Goal: Navigation & Orientation: Find specific page/section

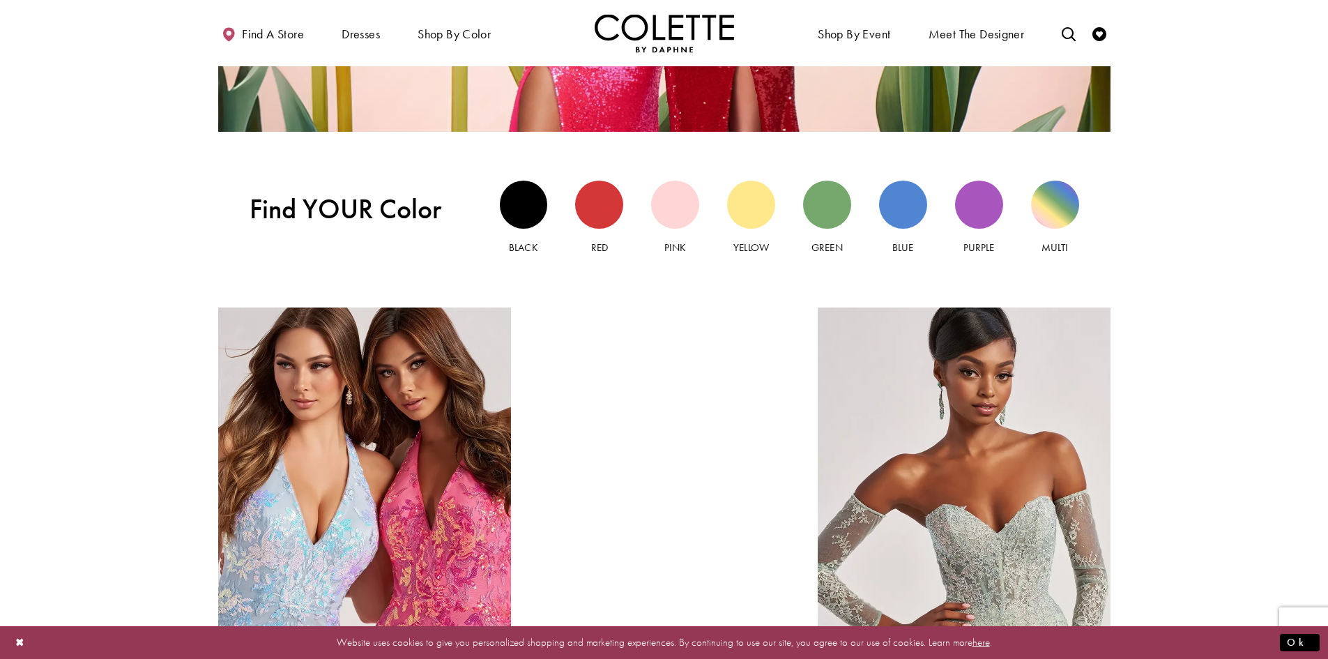
scroll to position [1394, 0]
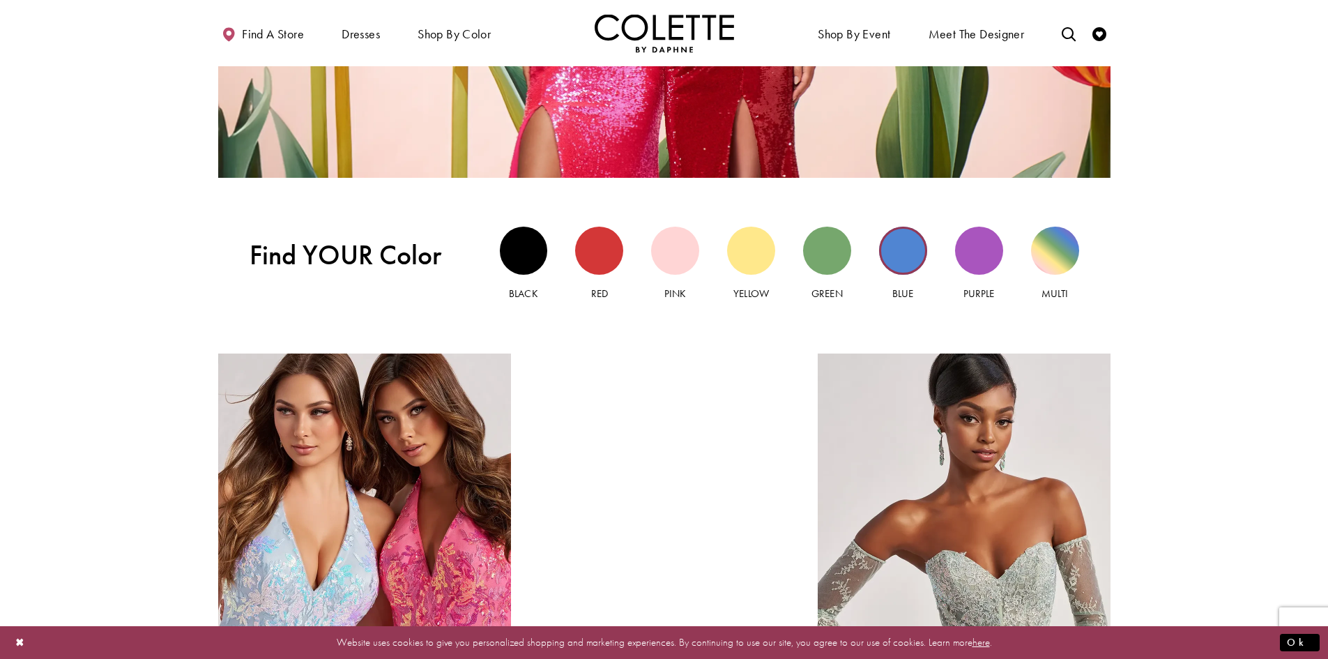
click at [907, 245] on div "Blue view" at bounding box center [903, 251] width 48 height 48
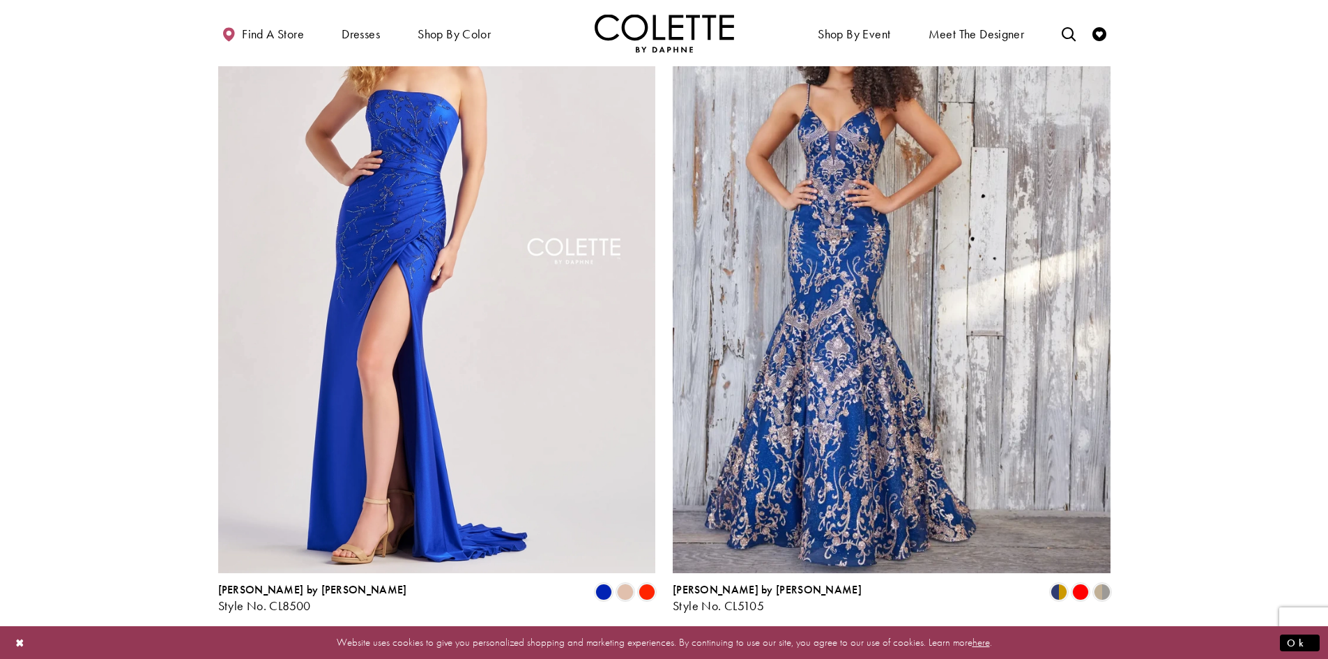
scroll to position [2230, 0]
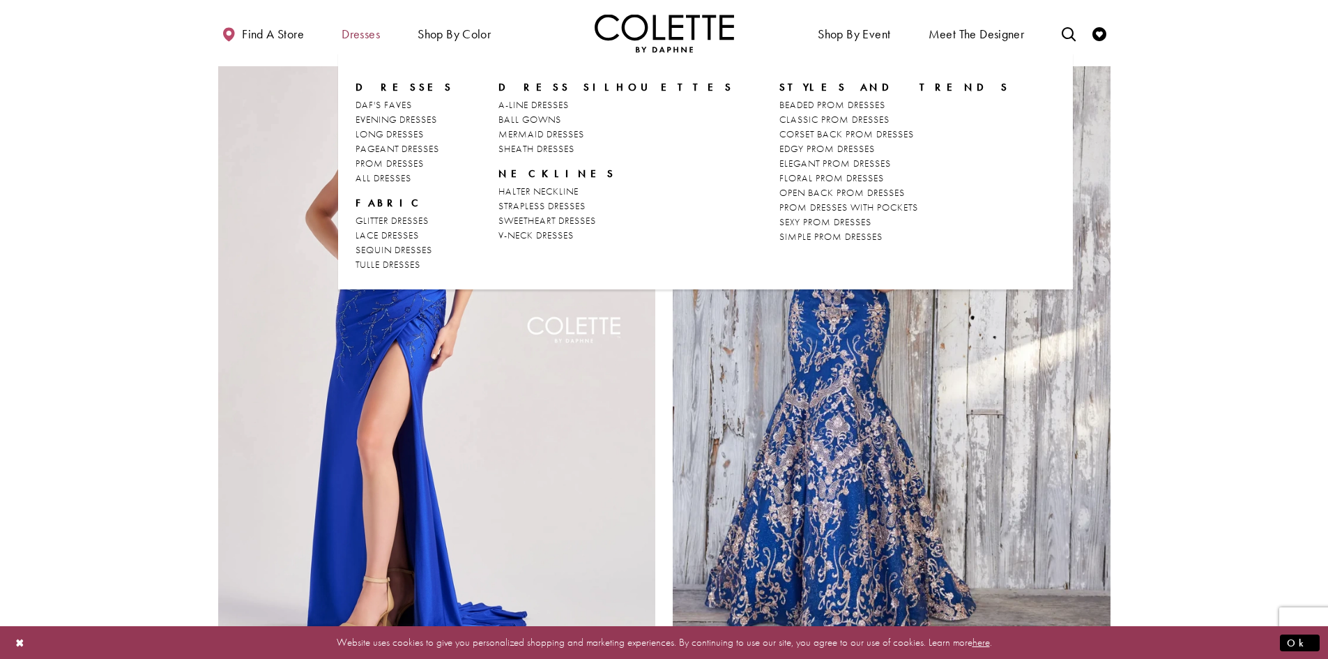
click at [369, 37] on span "Dresses" at bounding box center [361, 34] width 38 height 14
click at [519, 109] on span "A-LINE DRESSES" at bounding box center [533, 104] width 70 height 13
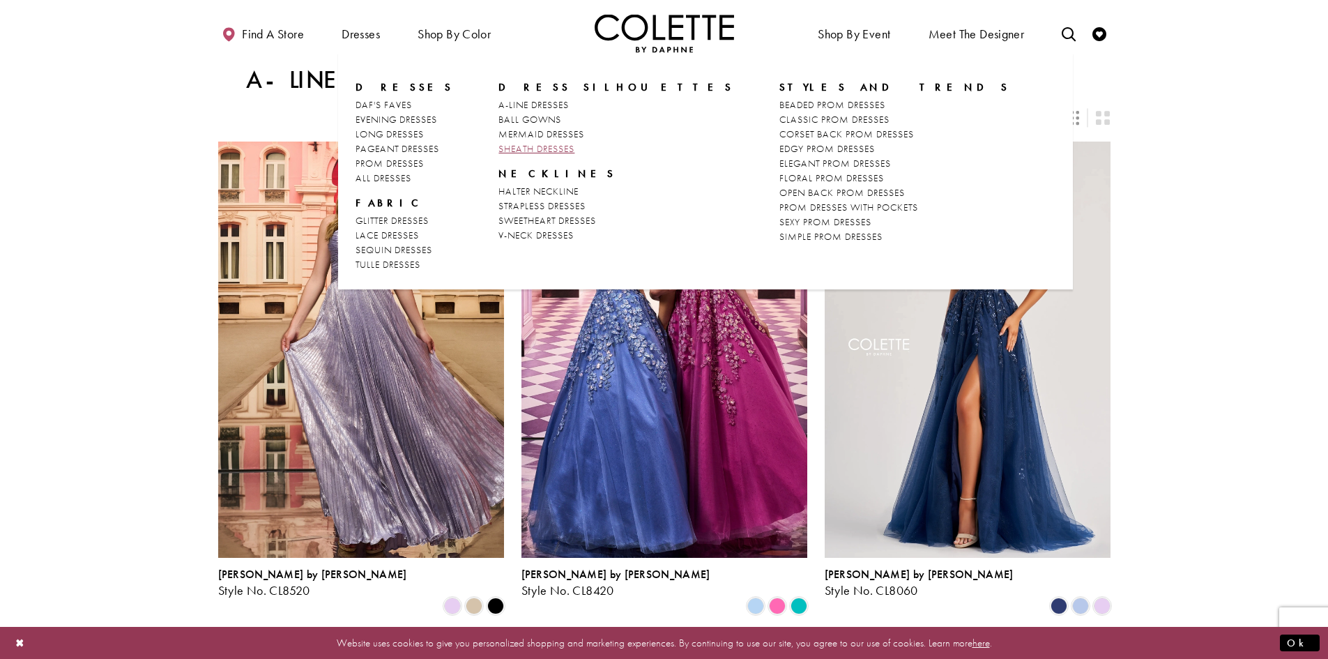
click at [503, 146] on span "SHEATH DRESSES" at bounding box center [536, 148] width 76 height 13
